Goal: Information Seeking & Learning: Learn about a topic

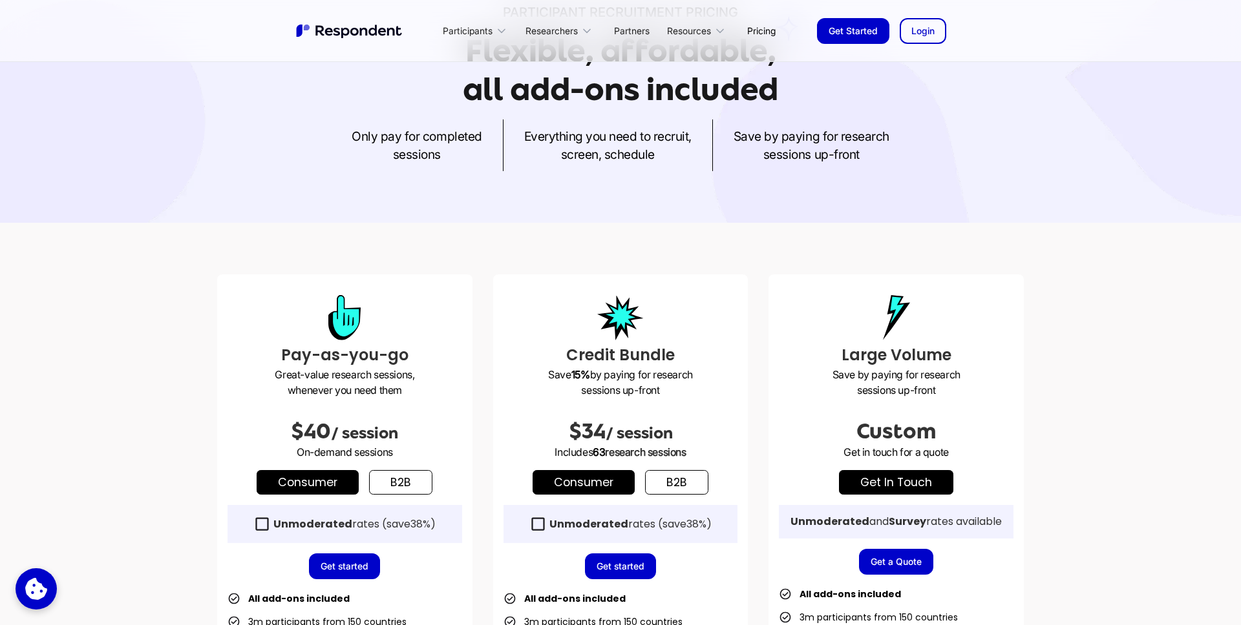
scroll to position [135, 0]
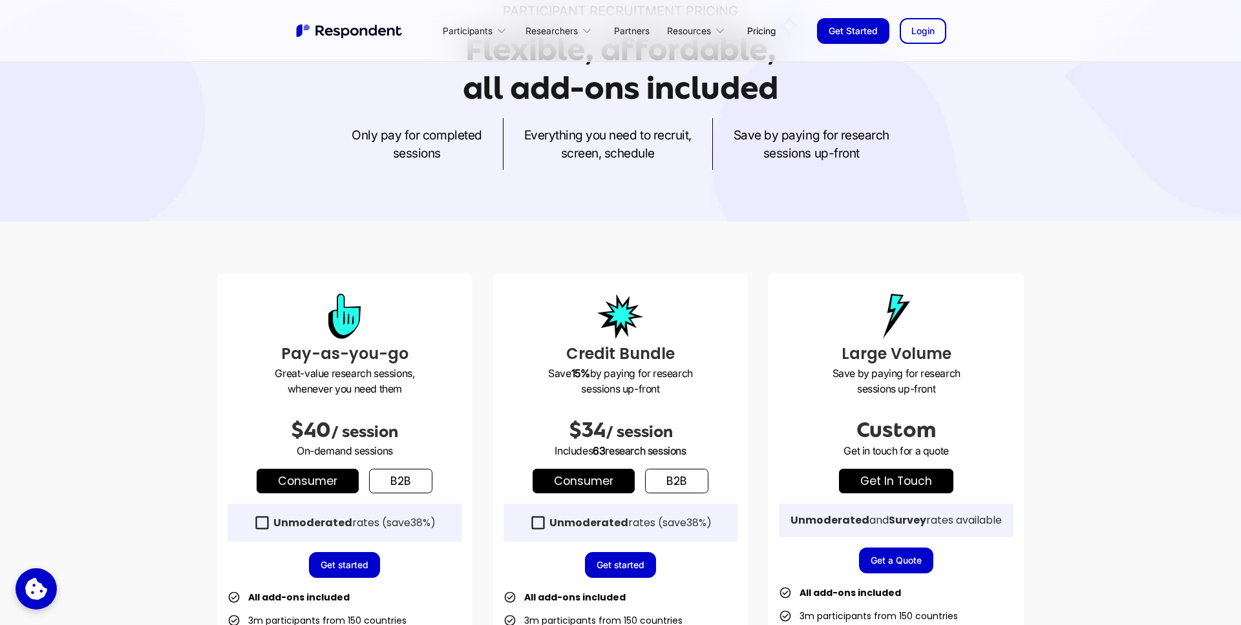
click at [896, 491] on link "get in touch" at bounding box center [896, 481] width 114 height 25
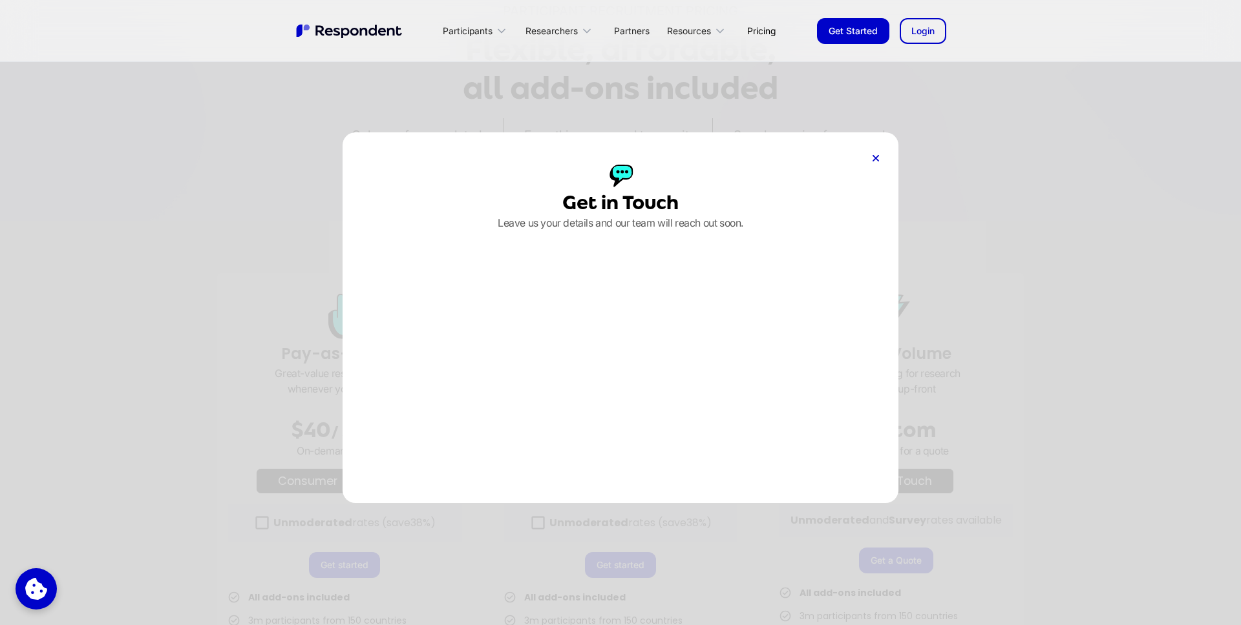
click at [869, 156] on div "Get in Touch Leave us your details and our team will reach out soon." at bounding box center [620, 317] width 556 height 371
click at [872, 157] on icon at bounding box center [875, 158] width 6 height 6
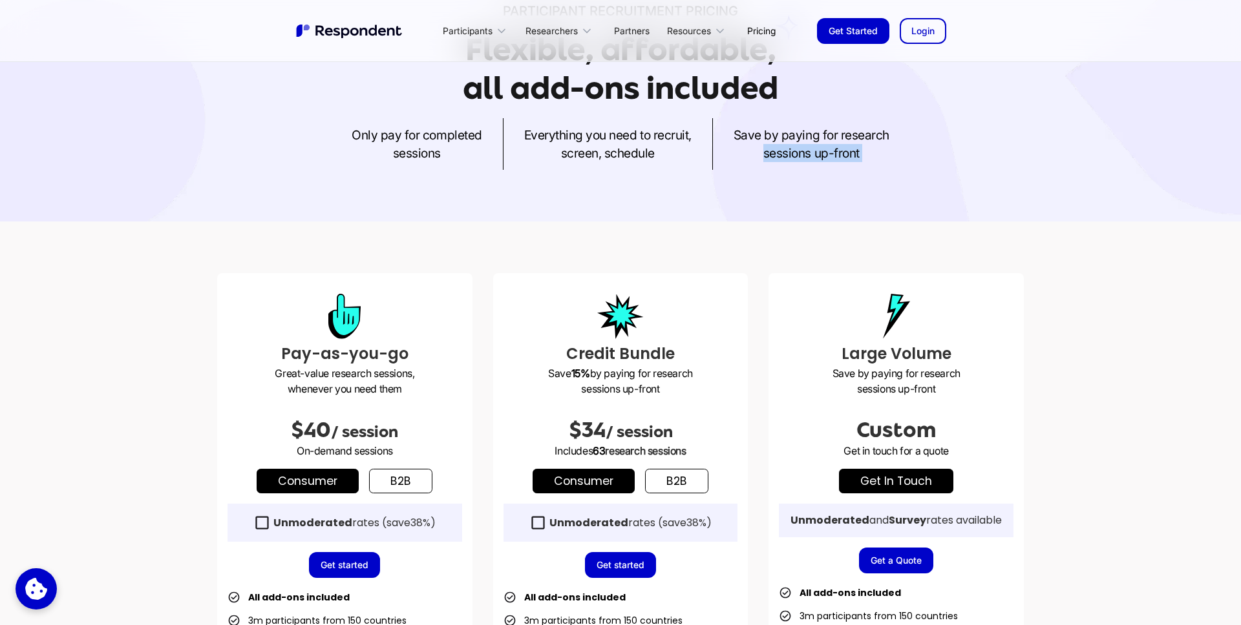
click at [872, 157] on p "Save by paying for research sessions up-front" at bounding box center [811, 144] width 156 height 36
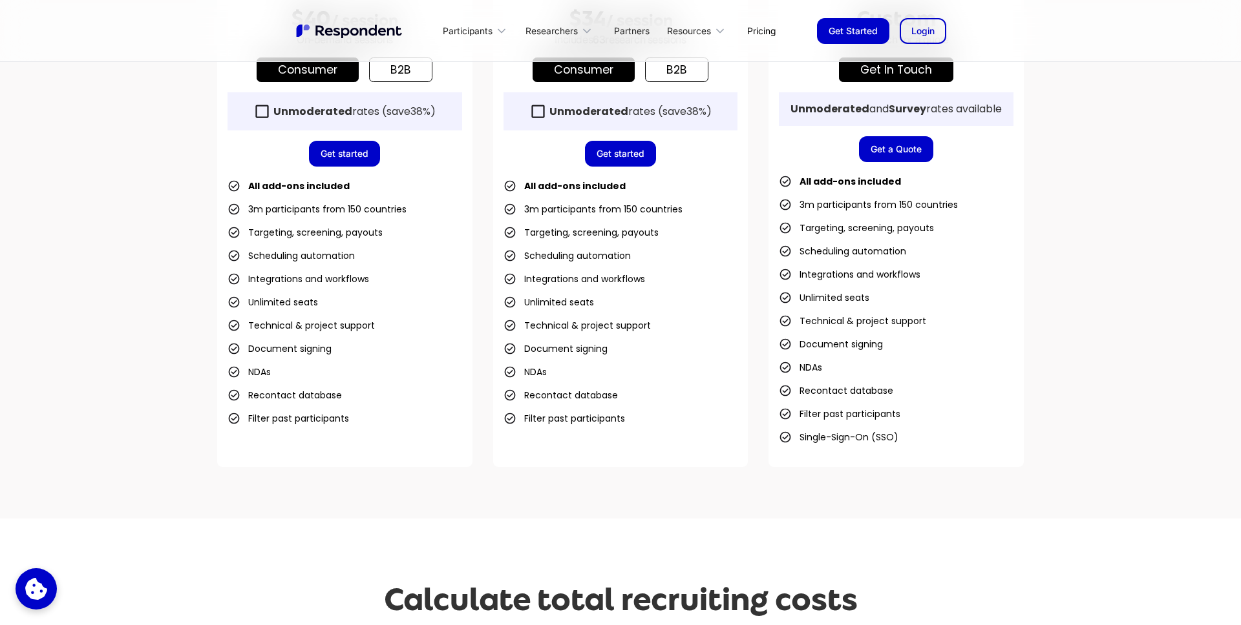
scroll to position [0, 0]
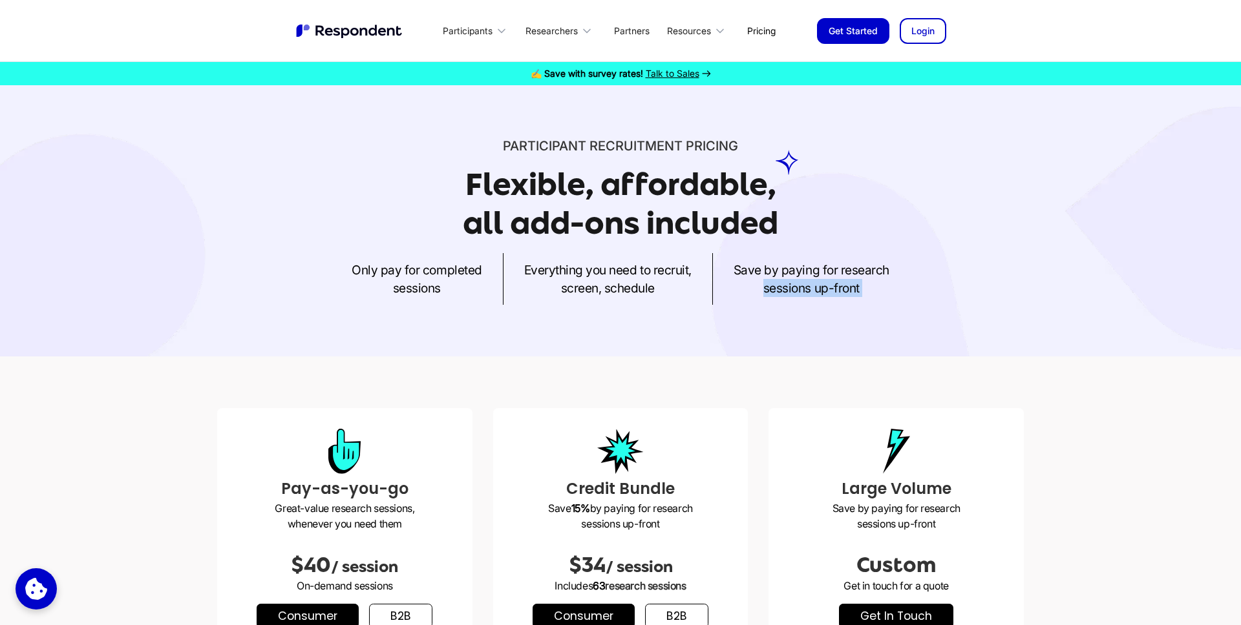
click at [686, 71] on span "Talk to Sales" at bounding box center [672, 73] width 54 height 11
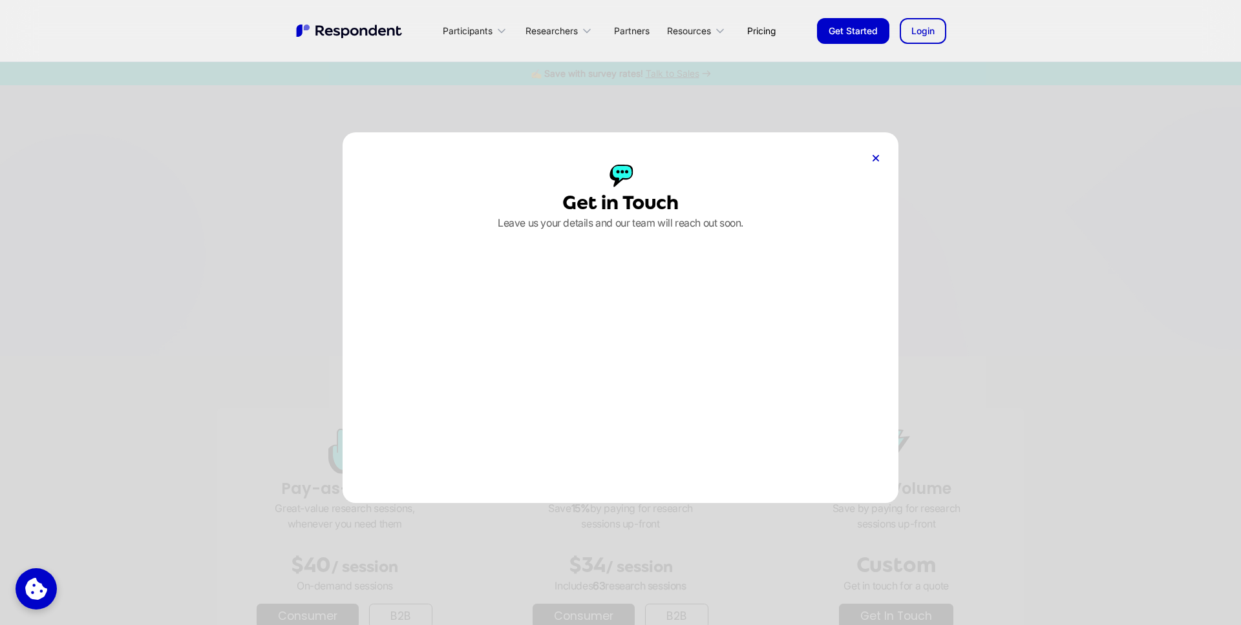
click at [877, 156] on icon at bounding box center [875, 158] width 6 height 6
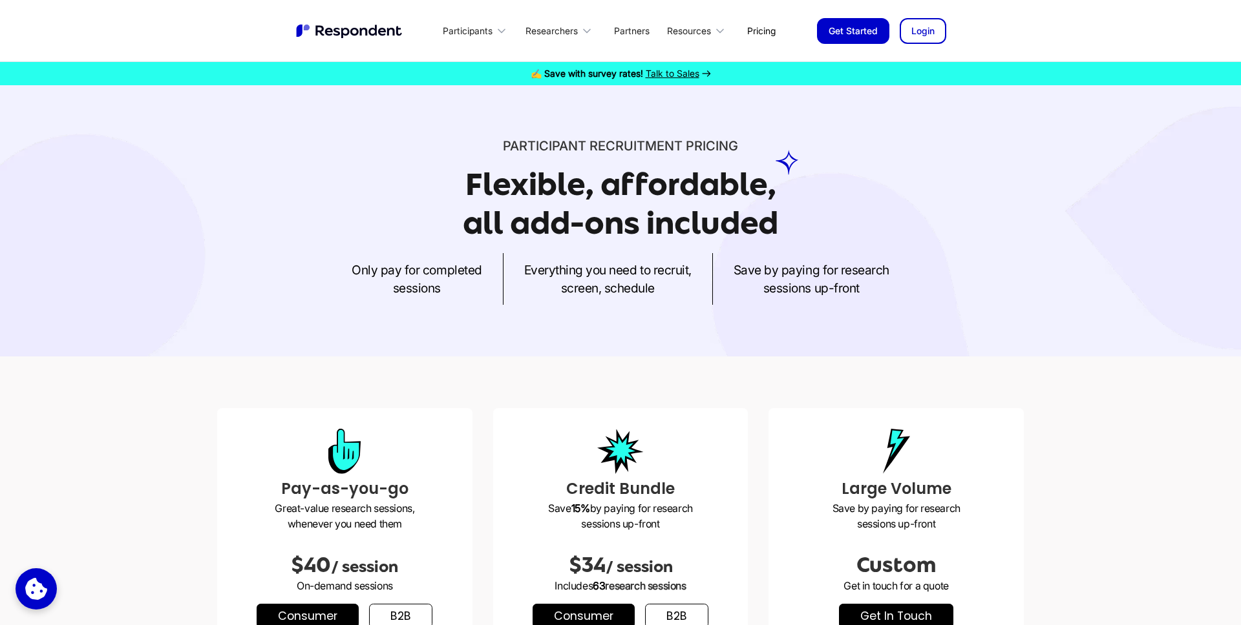
click at [744, 25] on link "Pricing" at bounding box center [761, 31] width 49 height 30
click at [678, 69] on span "Talk to Sales" at bounding box center [672, 73] width 54 height 11
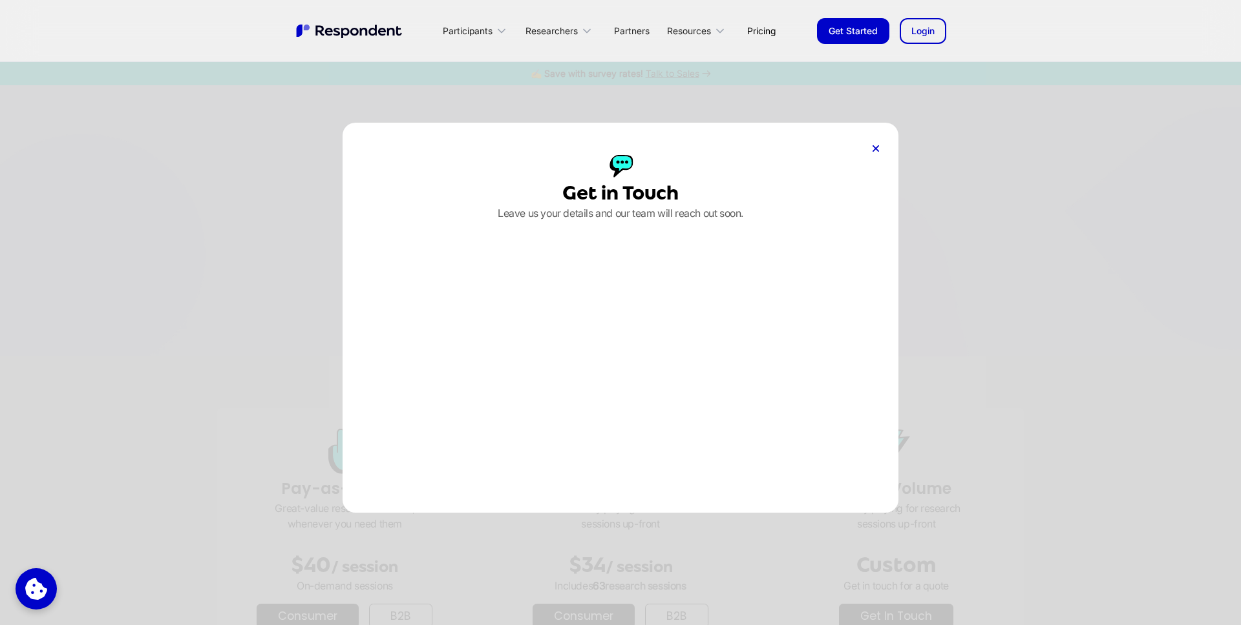
click at [872, 145] on icon at bounding box center [875, 148] width 6 height 6
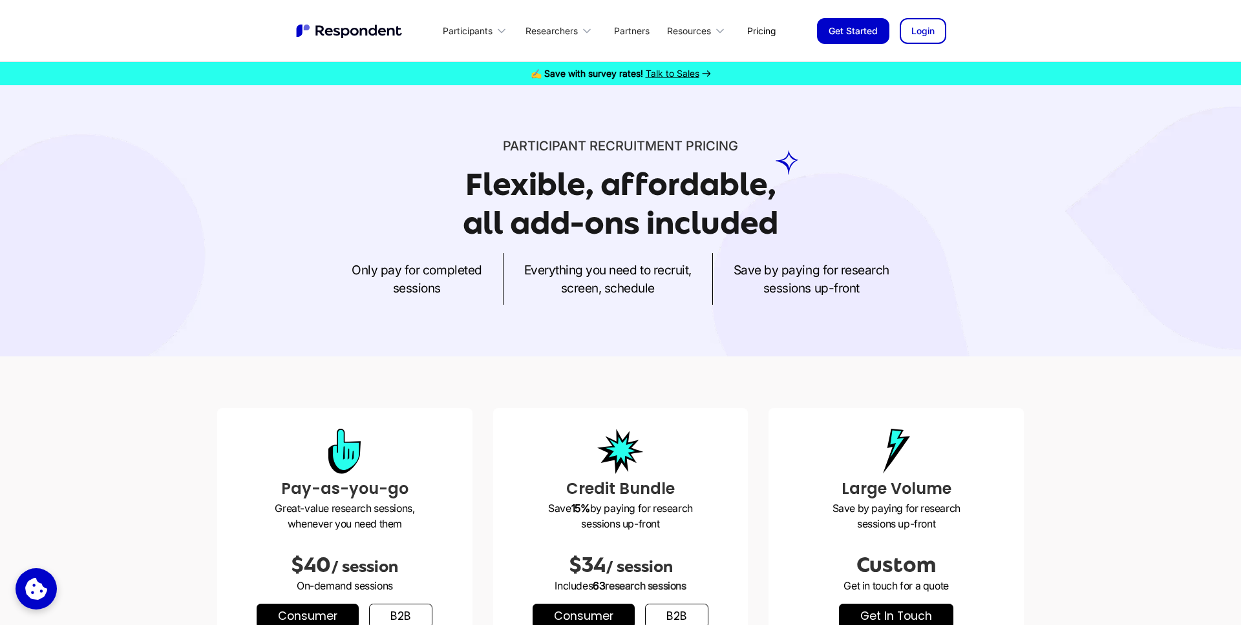
click at [759, 41] on link "Pricing" at bounding box center [761, 31] width 49 height 30
click at [753, 56] on div "Participants Participants Become a Participant Referral Scheme Browse Paid Rese…" at bounding box center [620, 31] width 1241 height 62
click at [788, 253] on div "Only pay for completed sessions Everything you need to recruit, screen, schedul…" at bounding box center [620, 279] width 806 height 52
click at [278, 269] on div "Only pay for completed sessions Everything you need to recruit, screen, schedul…" at bounding box center [620, 279] width 806 height 52
click at [337, 24] on img "home" at bounding box center [350, 31] width 110 height 17
